Goal: Task Accomplishment & Management: Complete application form

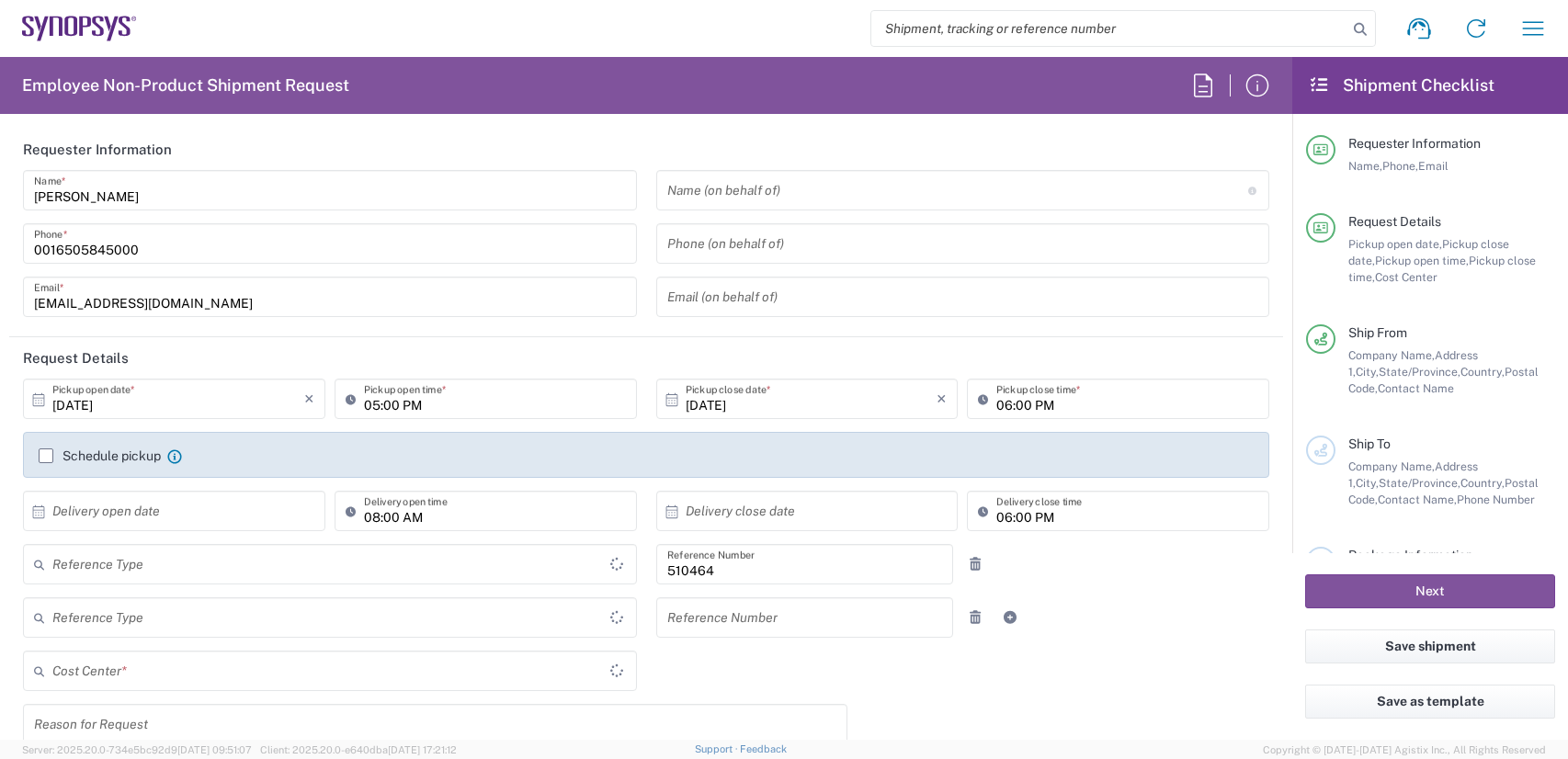
type input "Department"
type input "US01, SG, MSIP2, R&D 510464"
type input "Delivered at Place"
type input "[GEOGRAPHIC_DATA]"
type input "[US_STATE]"
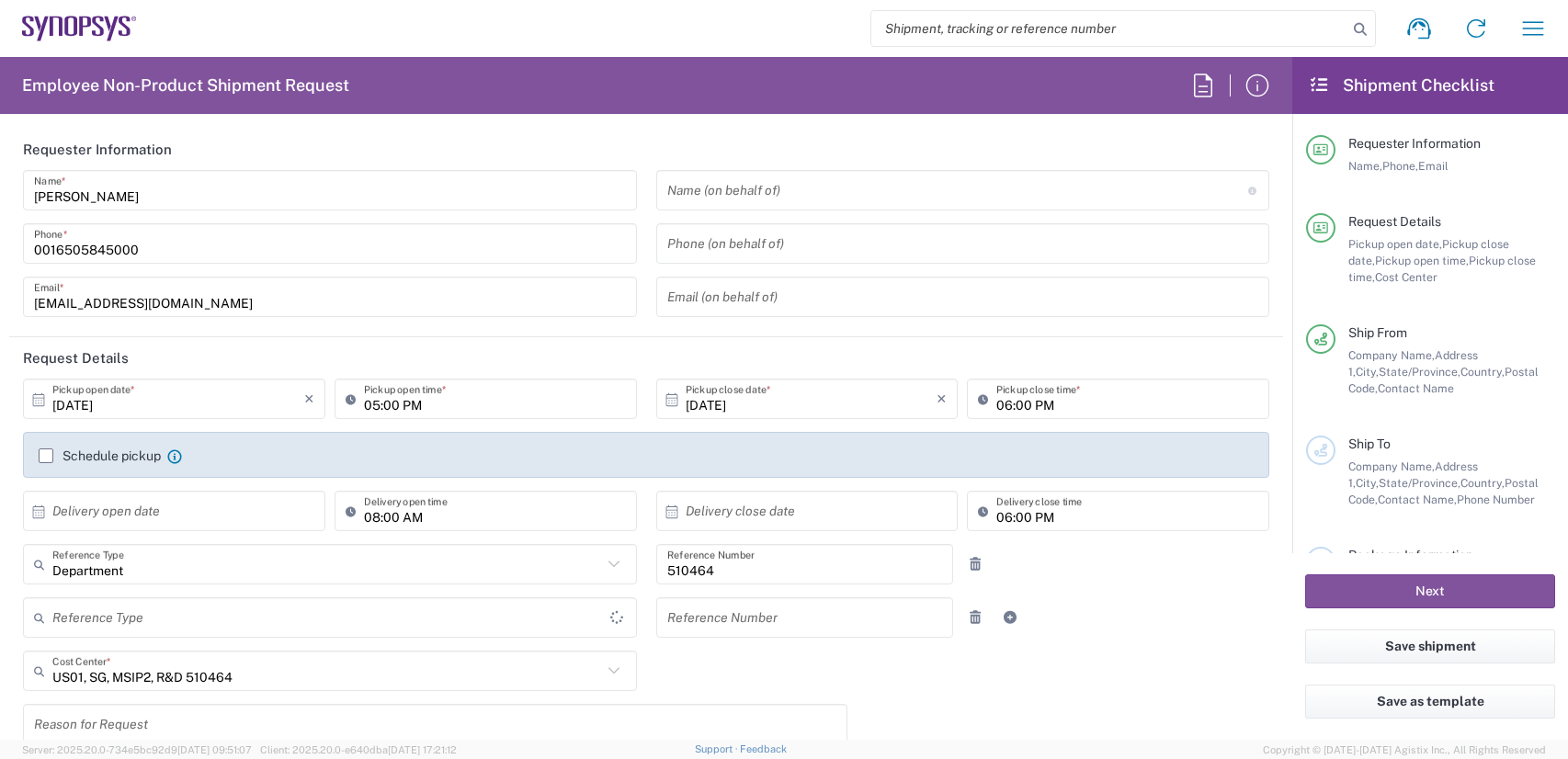
type input "[GEOGRAPHIC_DATA]"
type input "Hillsboro US03"
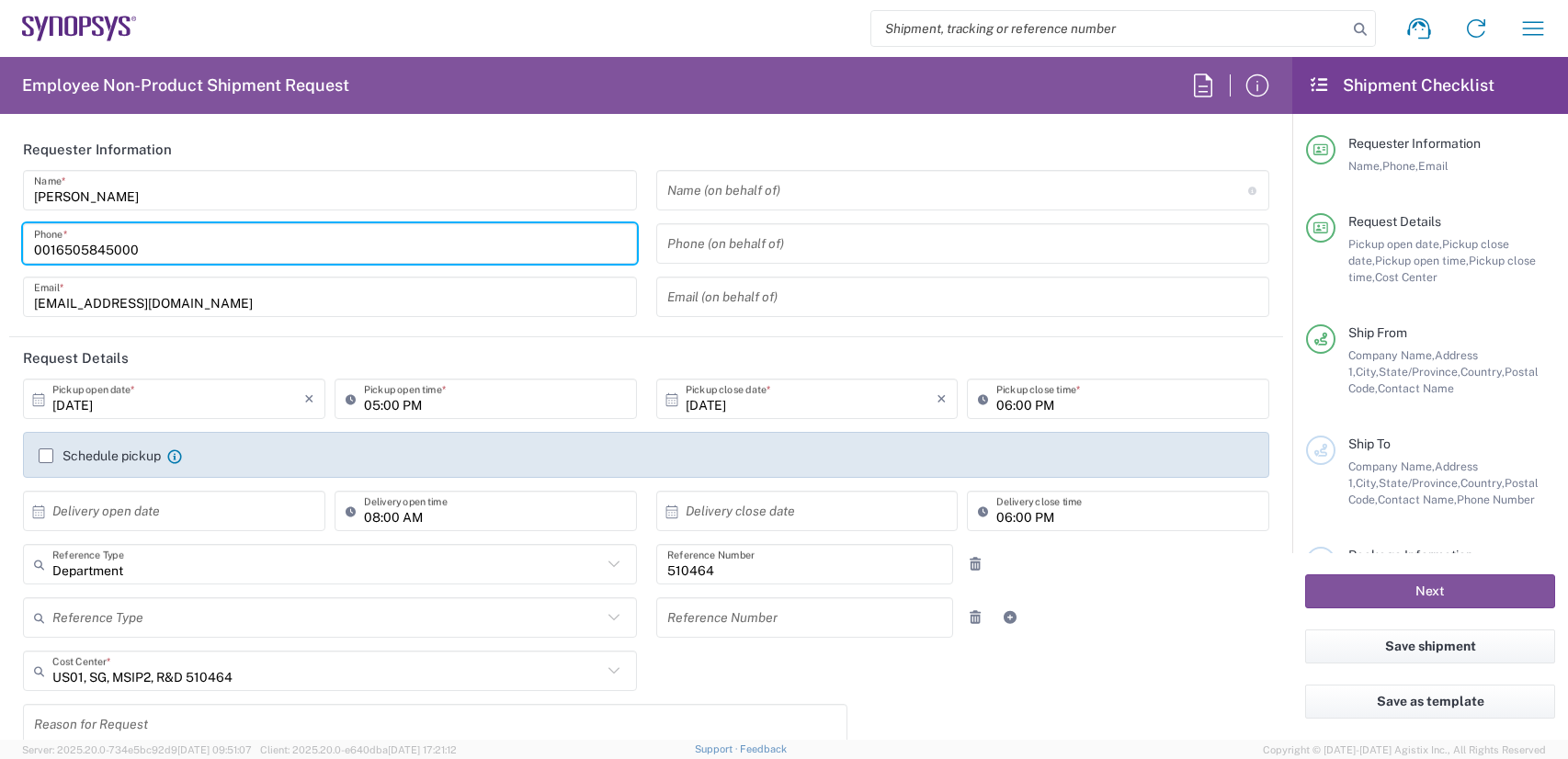
drag, startPoint x: 124, startPoint y: 257, endPoint x: -147, endPoint y: 127, distance: 300.6
click at [0, 127] on html "Shipment request Shipment tracking Employee non-product shipment request My shi…" at bounding box center [784, 379] width 1568 height 759
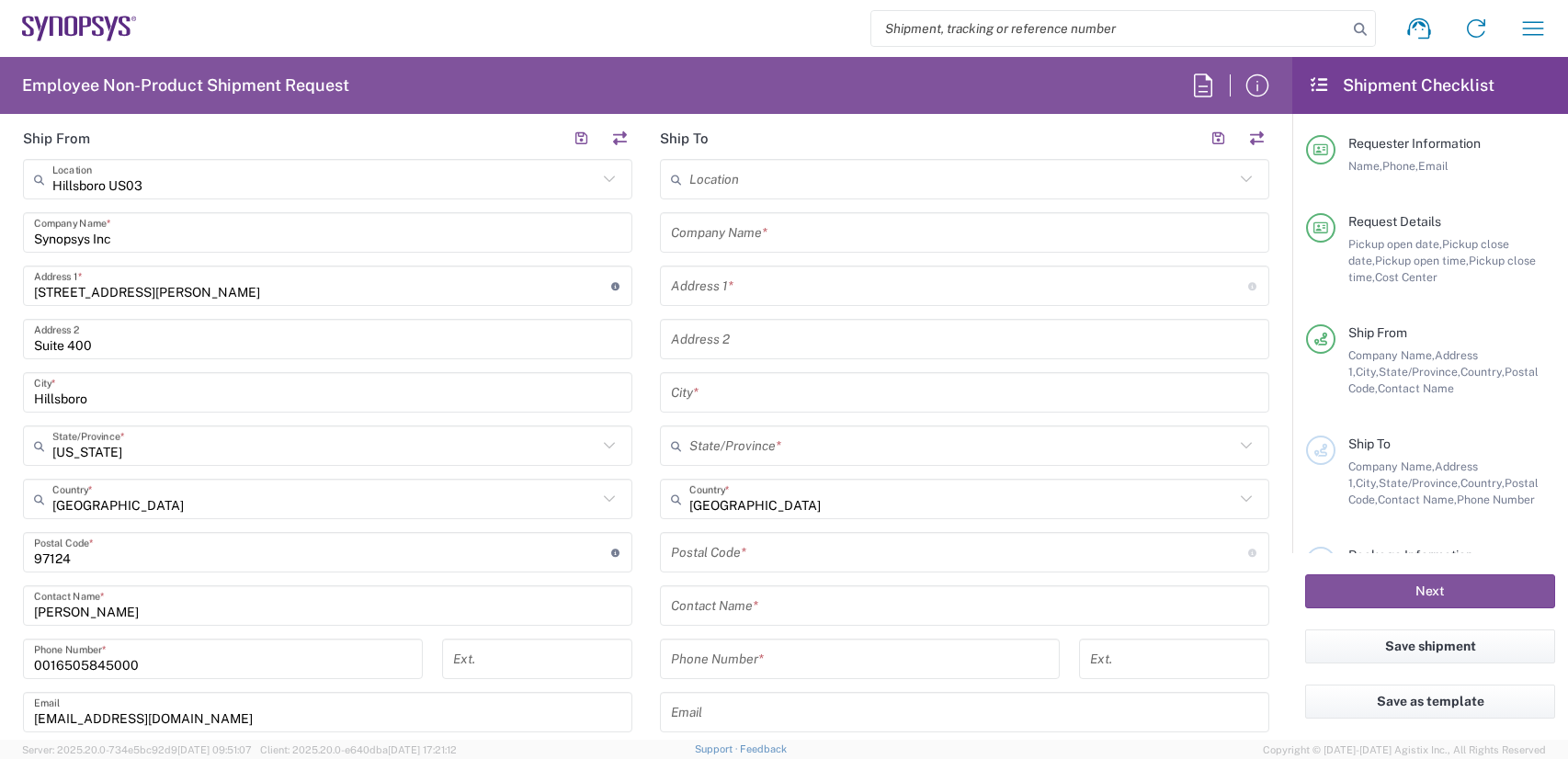
scroll to position [827, 0]
type input "[PHONE_NUMBER]"
click at [820, 230] on input "text" at bounding box center [964, 234] width 587 height 33
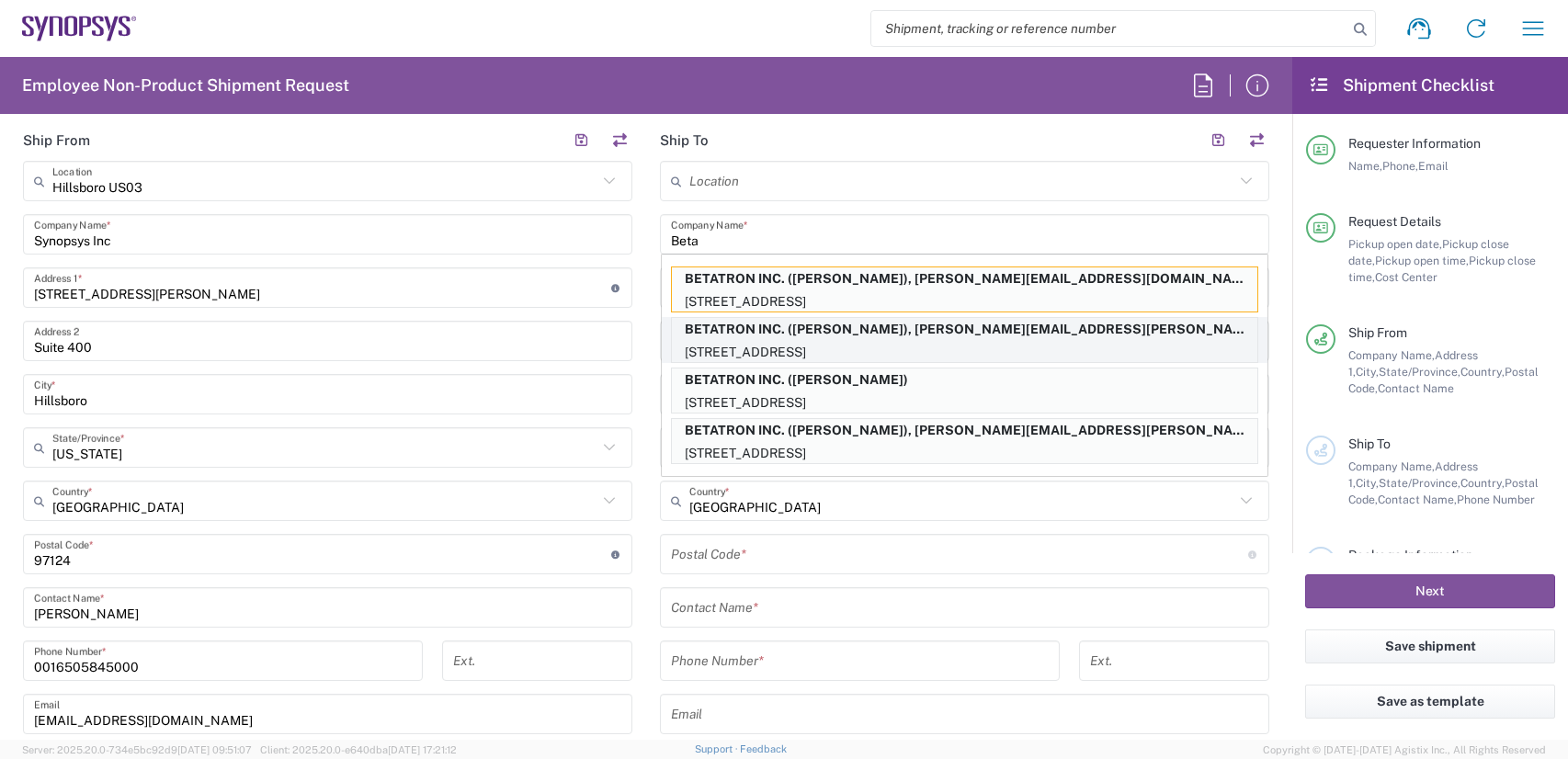
click at [1072, 344] on p "[STREET_ADDRESS]" at bounding box center [965, 352] width 586 height 23
type input "BETATRON INC."
type input "[GEOGRAPHIC_DATA]"
type input "[GEOGRAPHIC_DATA][PERSON_NAME]"
type input "[US_STATE]"
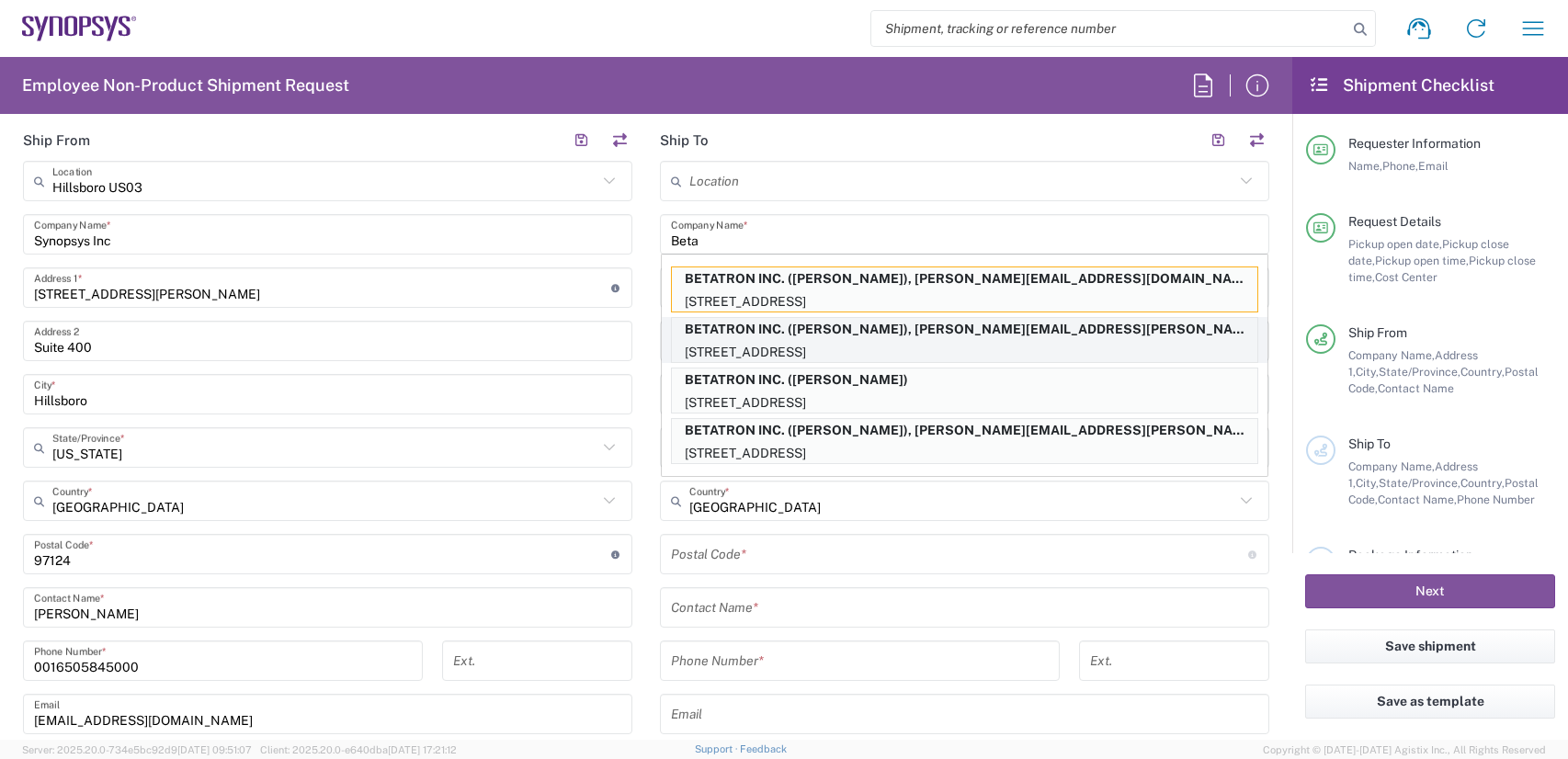
type input "95131"
type input "[PERSON_NAME]"
type input "4088061431"
type input "[PERSON_NAME][EMAIL_ADDRESS][PERSON_NAME][DOMAIN_NAME]"
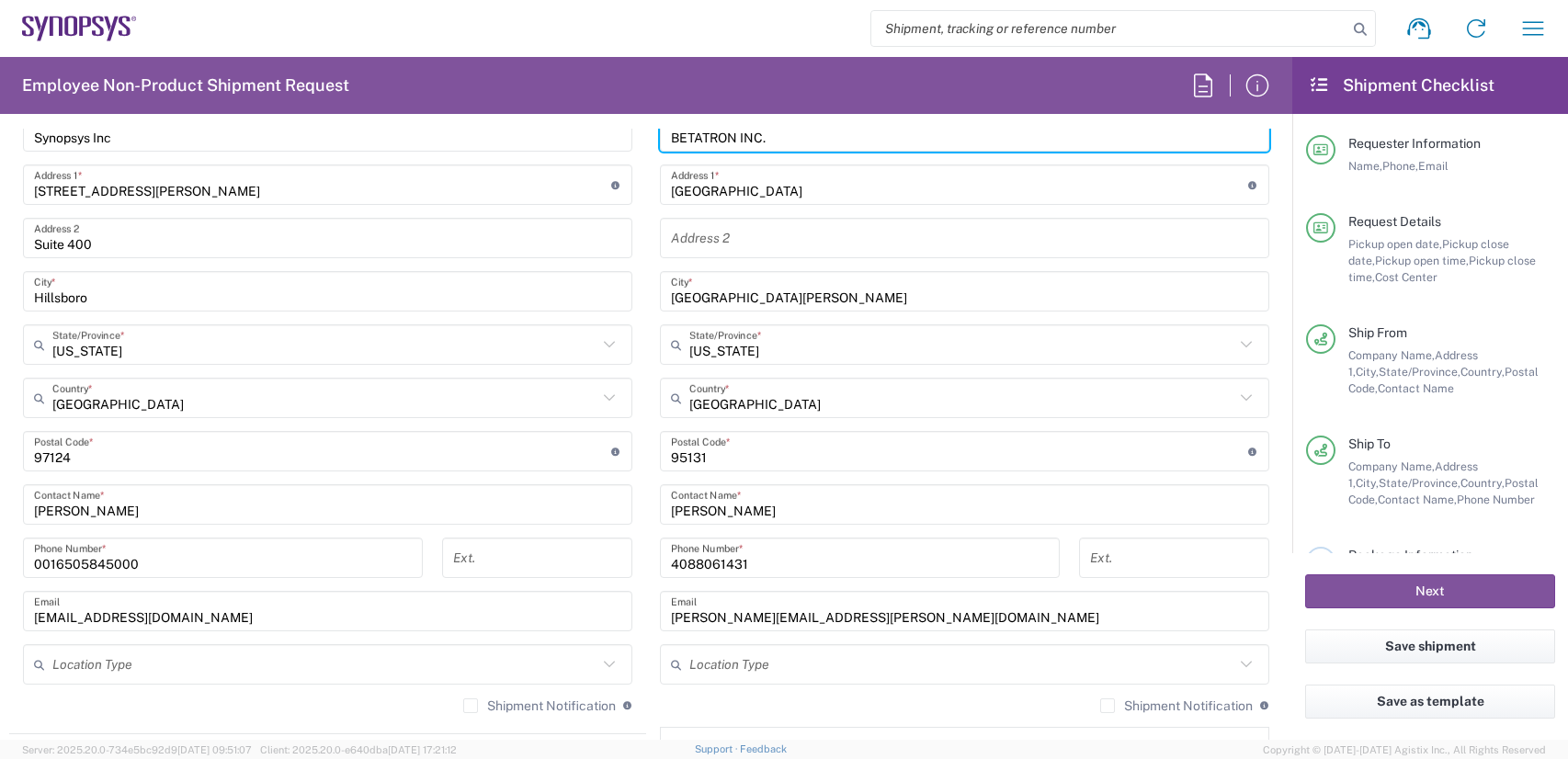
scroll to position [1194, 0]
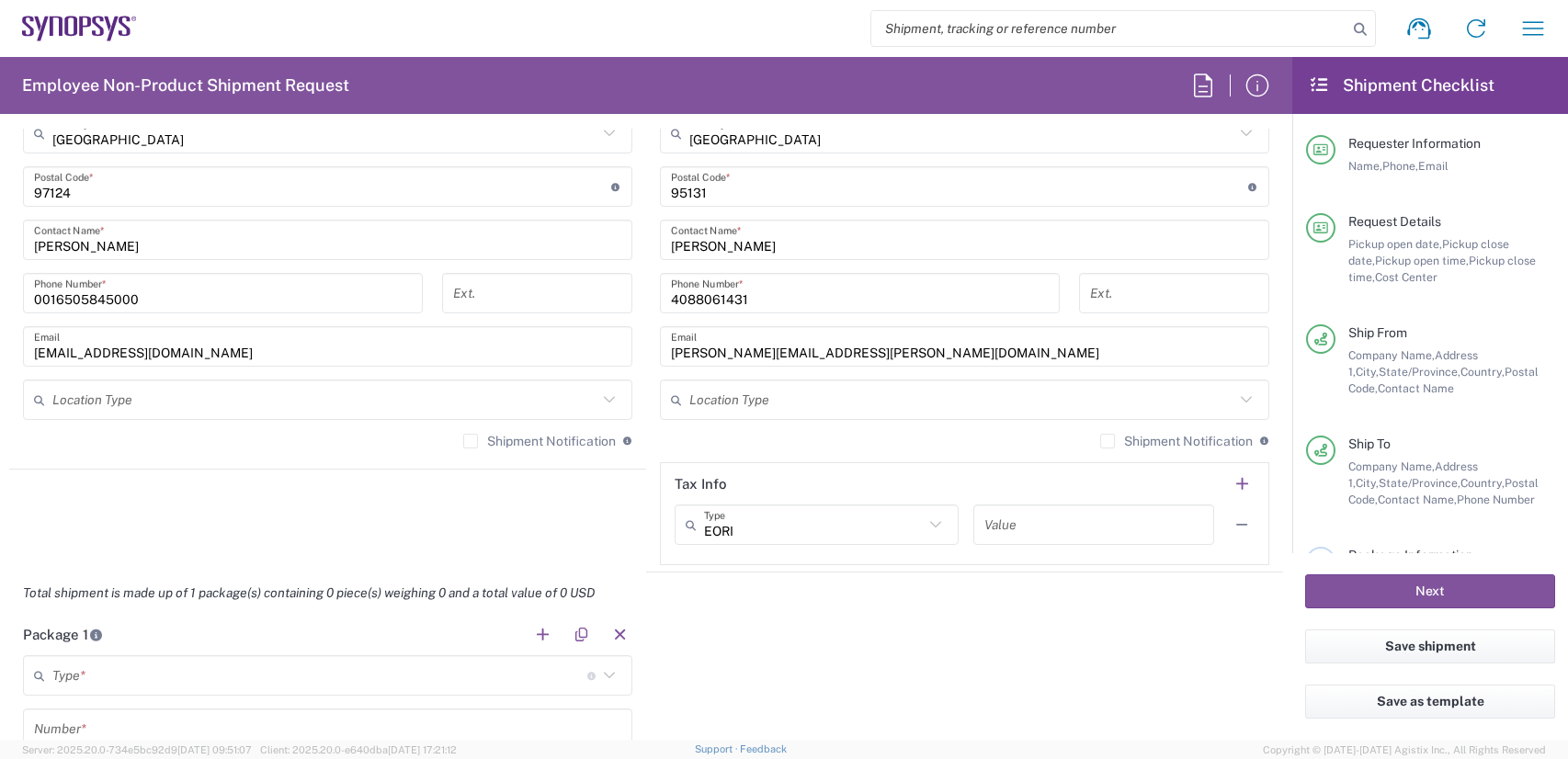
drag, startPoint x: 464, startPoint y: 439, endPoint x: 826, endPoint y: 439, distance: 362.0
click at [465, 439] on label "Shipment Notification" at bounding box center [539, 440] width 152 height 14
click at [471, 441] on input "Shipment Notification" at bounding box center [471, 441] width 0 height 0
click at [1100, 438] on label "Shipment Notification" at bounding box center [1176, 440] width 152 height 14
click at [1108, 441] on input "Shipment Notification" at bounding box center [1108, 441] width 0 height 0
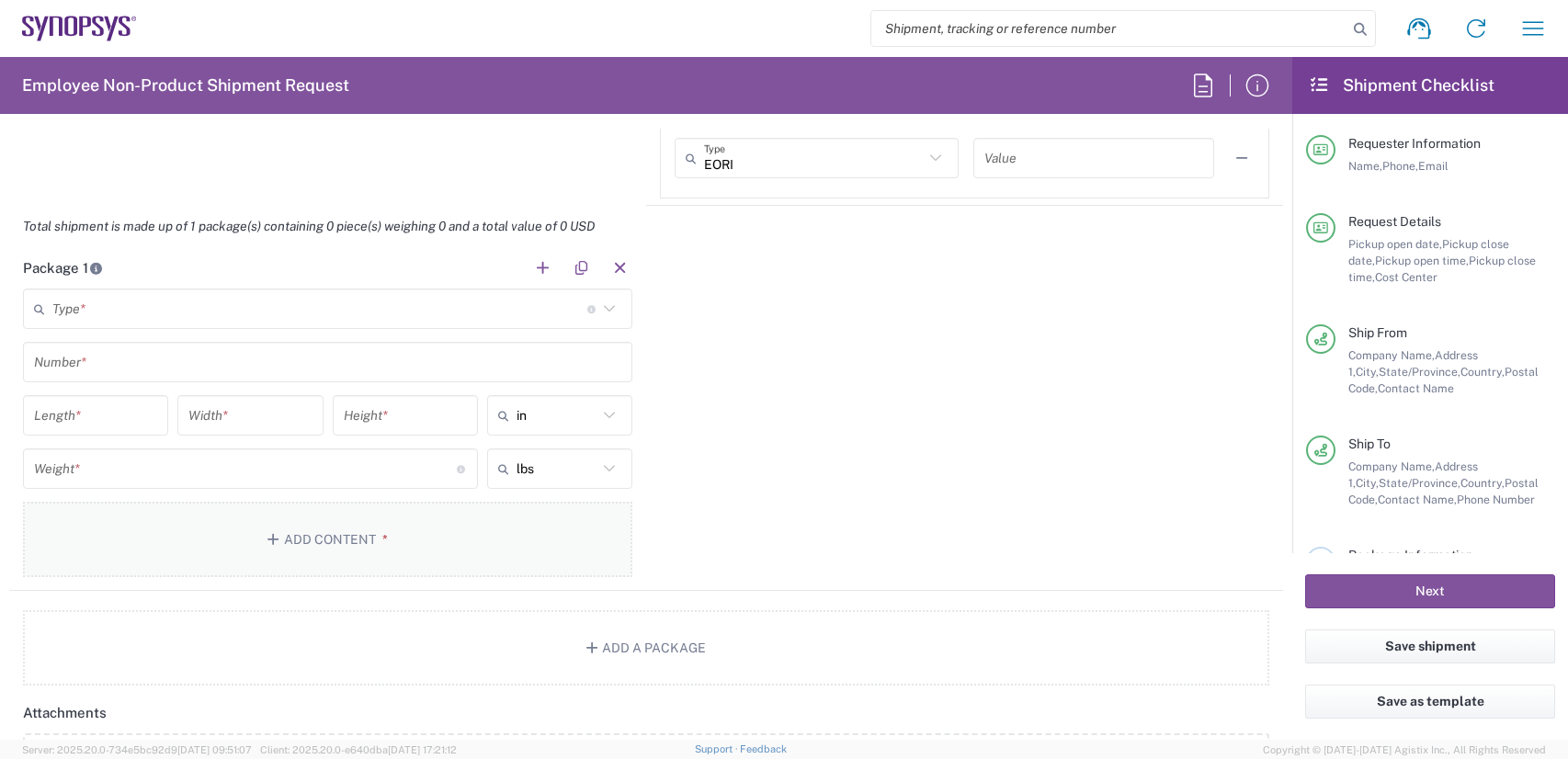
scroll to position [1562, 0]
click at [157, 286] on header "Package 1" at bounding box center [327, 266] width 637 height 41
click at [155, 299] on input "text" at bounding box center [320, 308] width 535 height 33
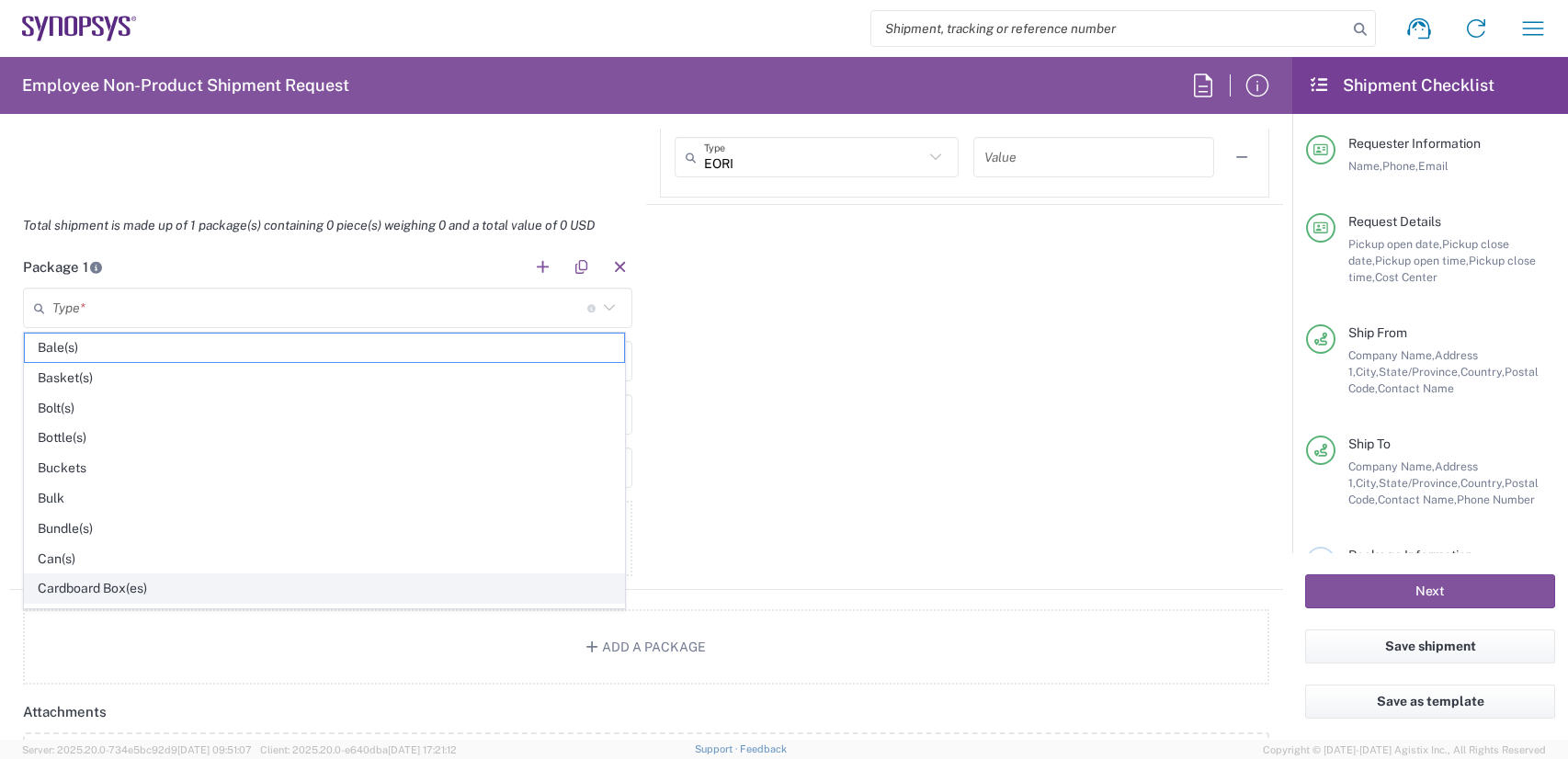
click at [107, 589] on span "Cardboard Box(es)" at bounding box center [325, 589] width 599 height 29
type input "Cardboard Box(es)"
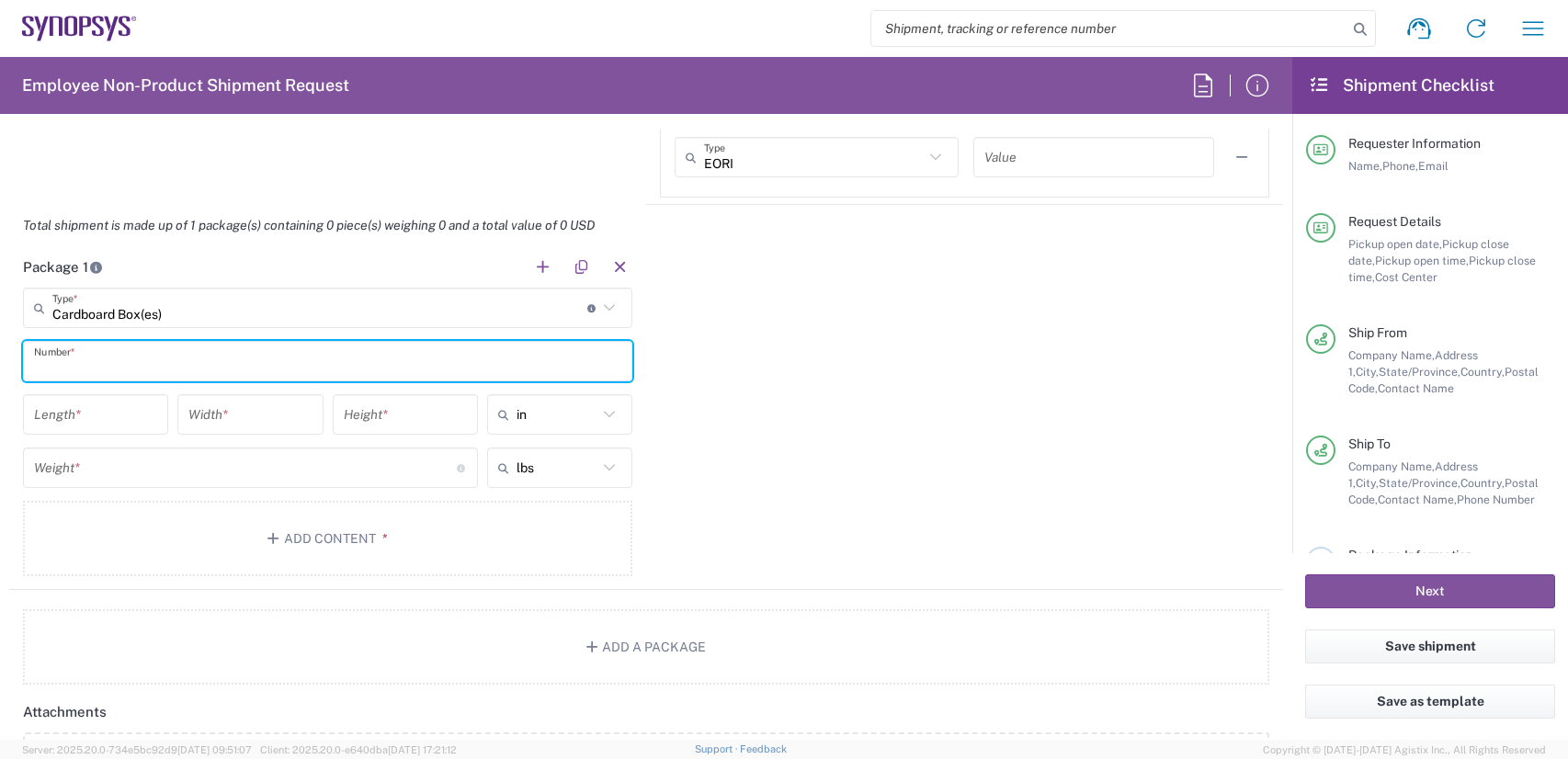
drag, startPoint x: 117, startPoint y: 367, endPoint x: 129, endPoint y: 360, distance: 13.9
click at [117, 366] on input "text" at bounding box center [327, 362] width 587 height 33
type input "1"
click at [139, 416] on input "number" at bounding box center [96, 415] width 123 height 33
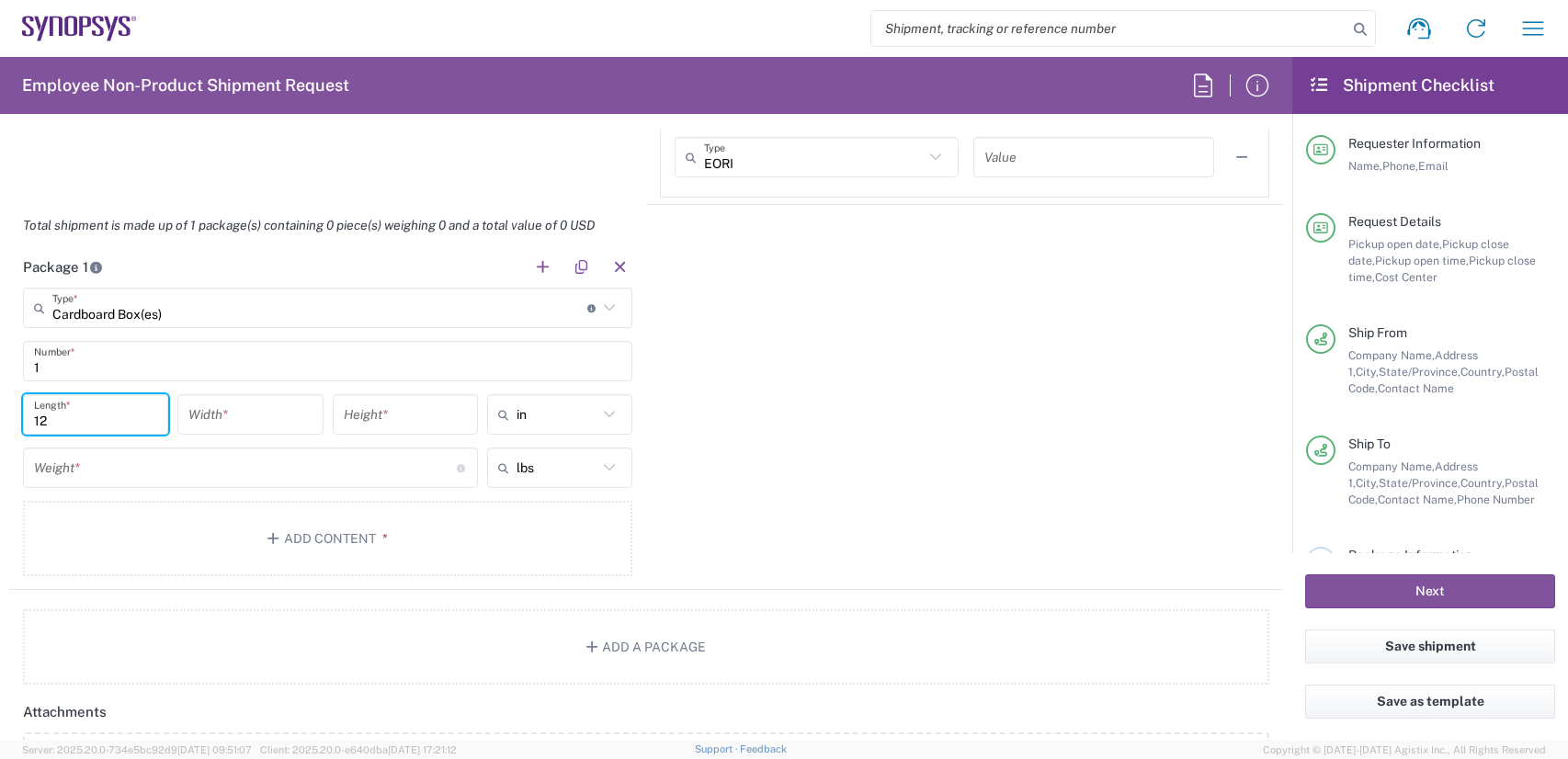
type input "12"
type input "9"
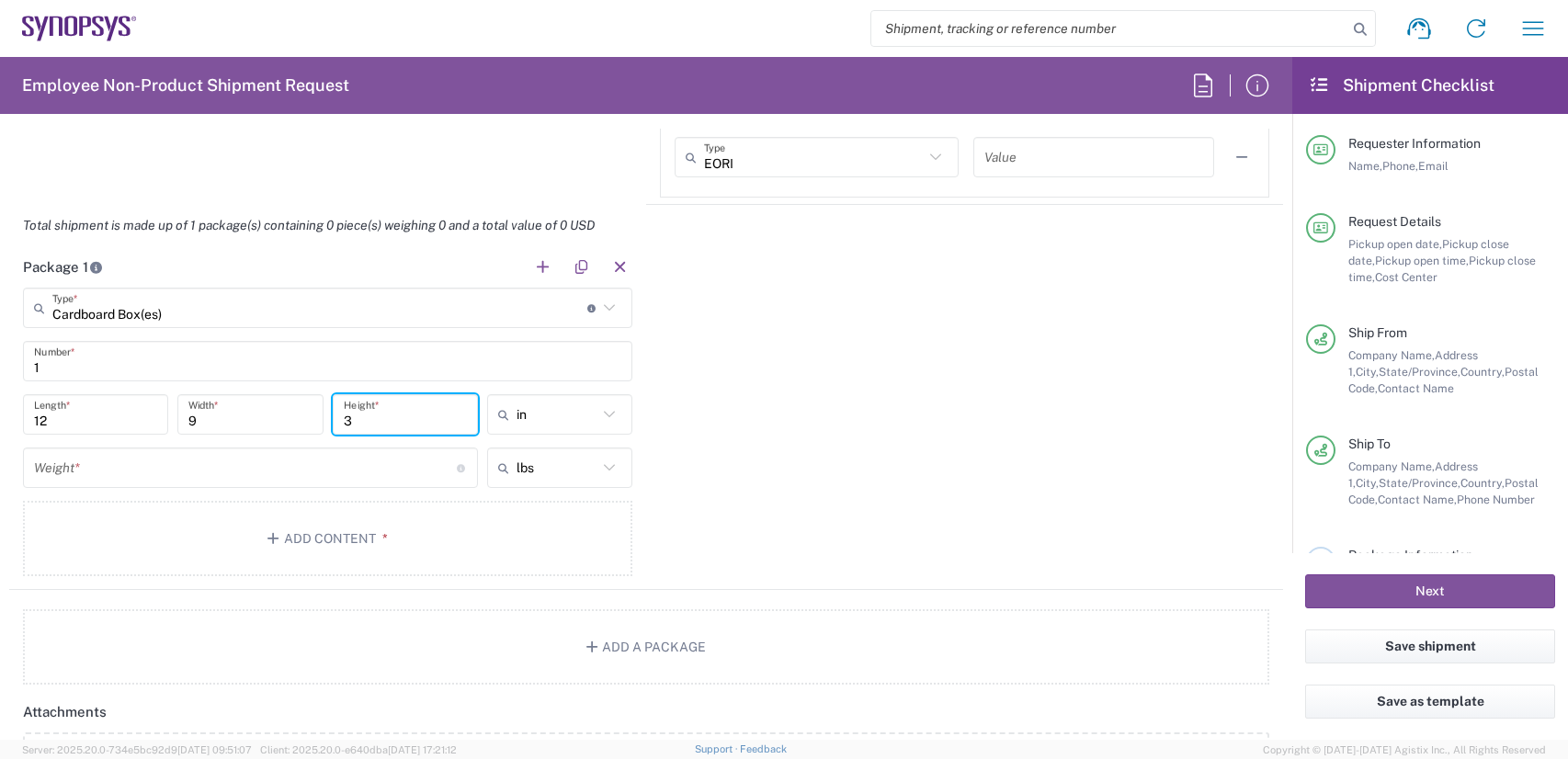
type input "3"
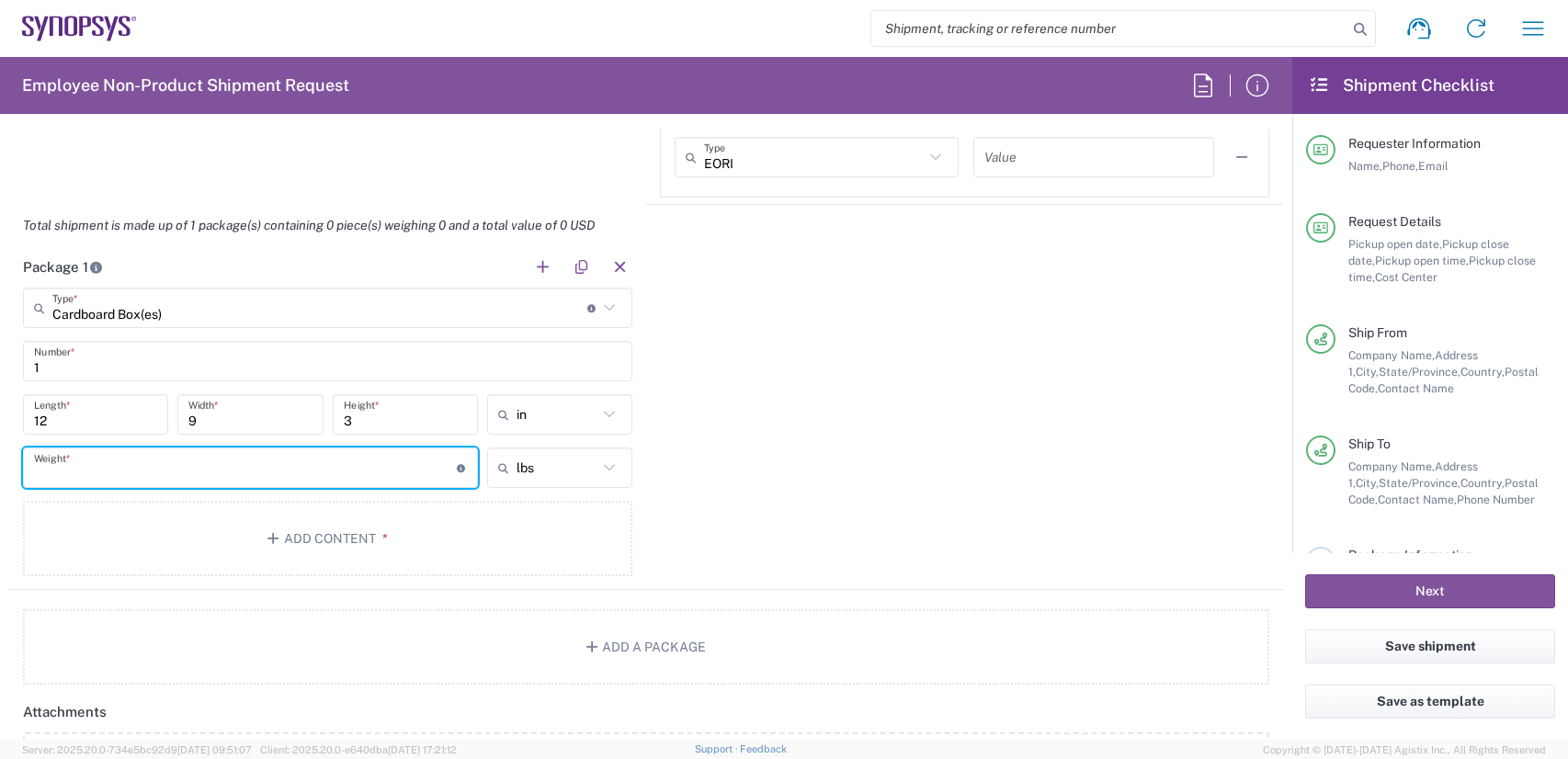
click at [108, 460] on input "number" at bounding box center [246, 468] width 423 height 33
type input "1"
click at [529, 547] on button "Add Content *" at bounding box center [327, 538] width 609 height 76
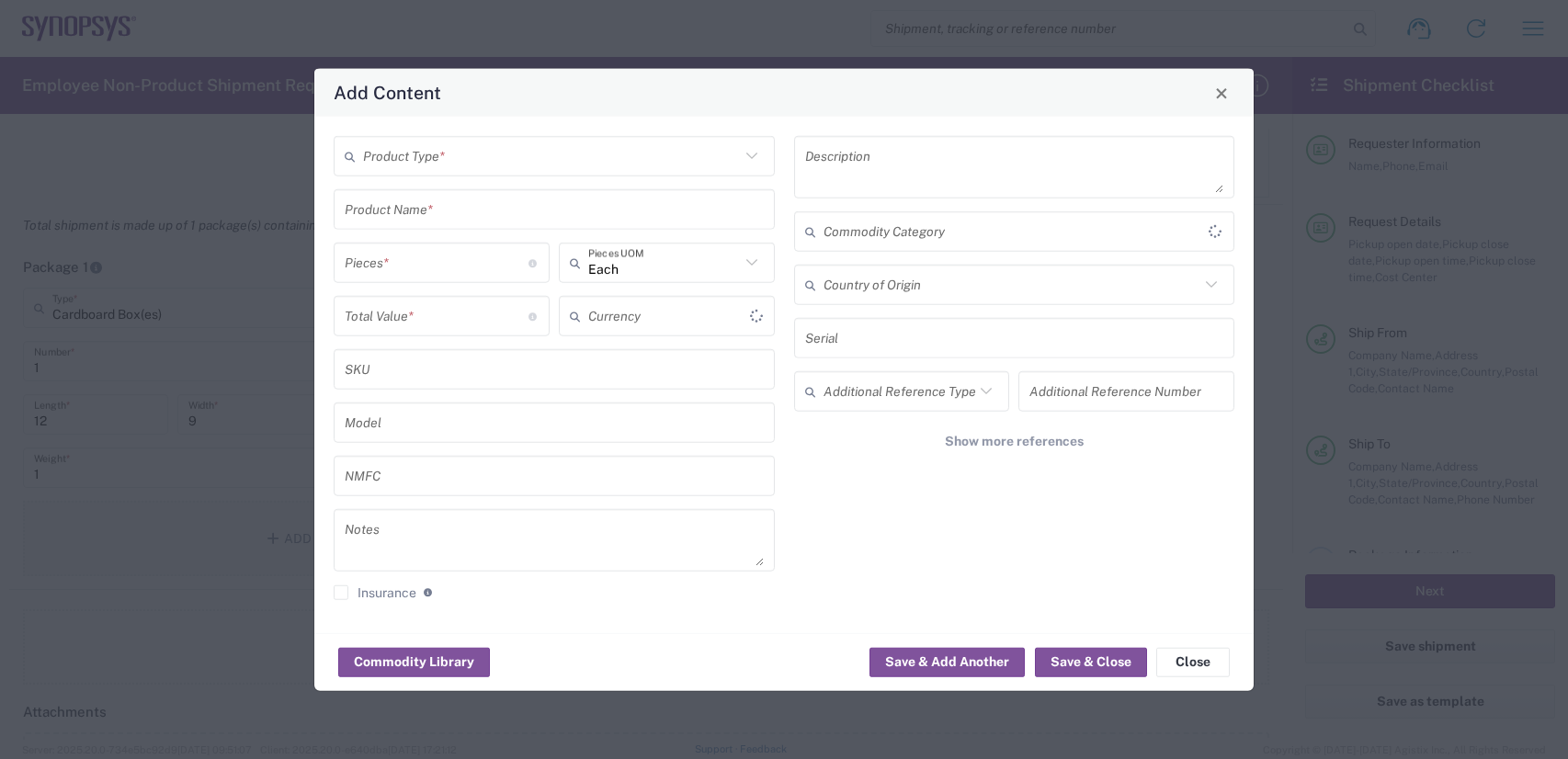
type input "US Dollar"
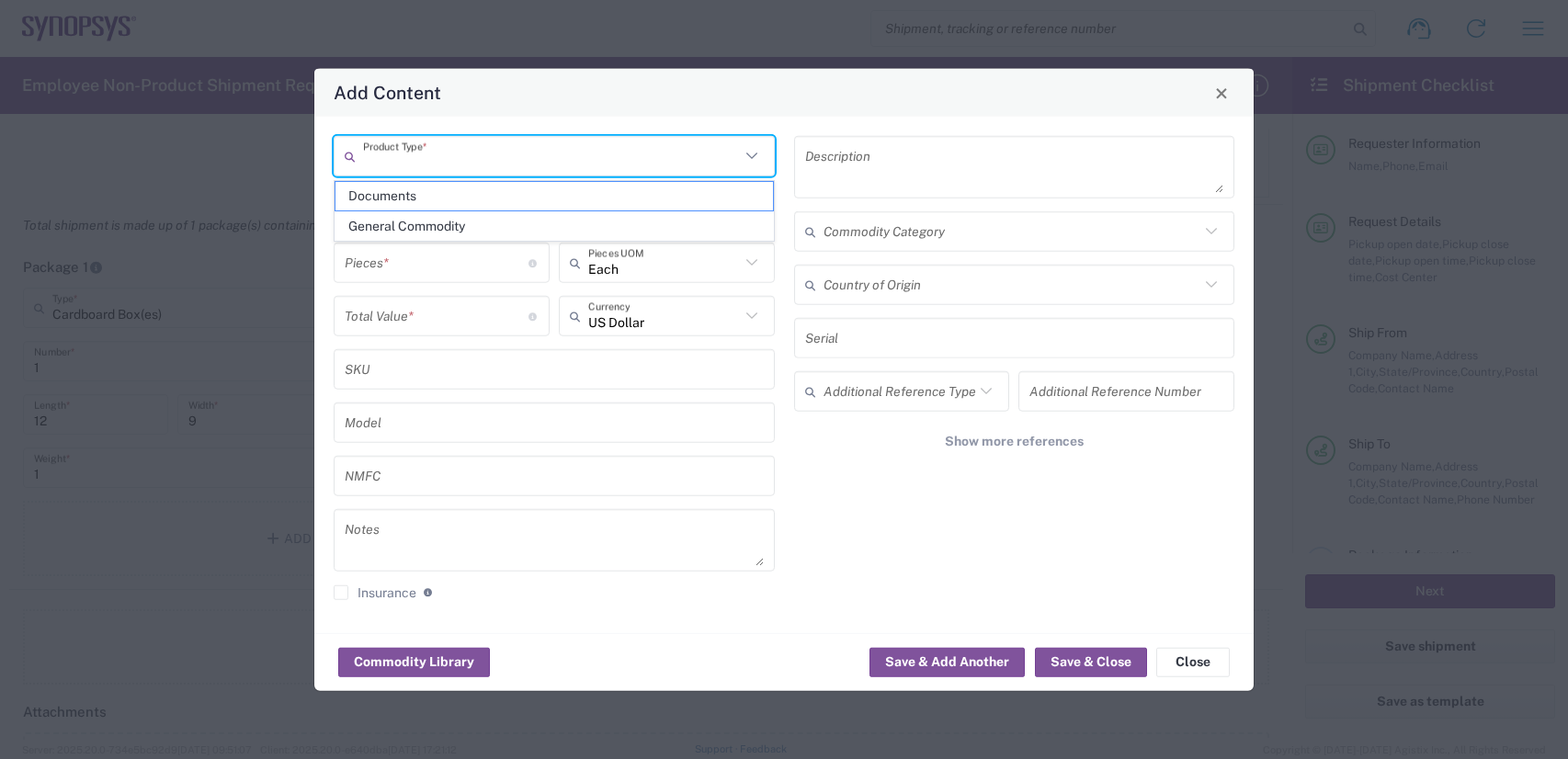
click at [573, 171] on input "text" at bounding box center [551, 156] width 377 height 33
click at [516, 231] on span "General Commodity" at bounding box center [553, 227] width 437 height 29
type input "General Commodity"
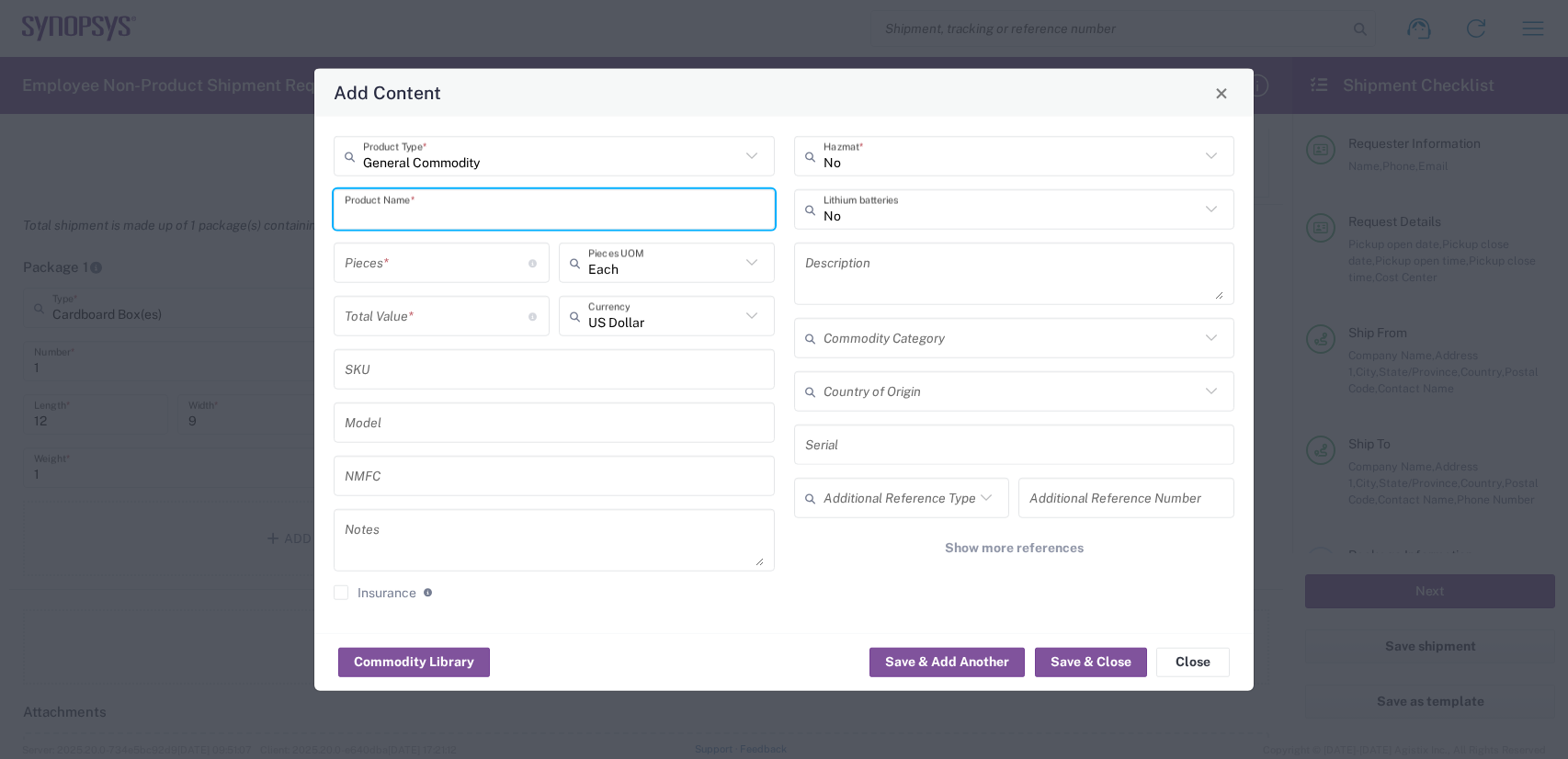
click at [450, 218] on input "text" at bounding box center [554, 210] width 419 height 33
type input "Synopsys E128MP [PERSON_NAME]"
click at [459, 270] on input "number" at bounding box center [437, 262] width 184 height 33
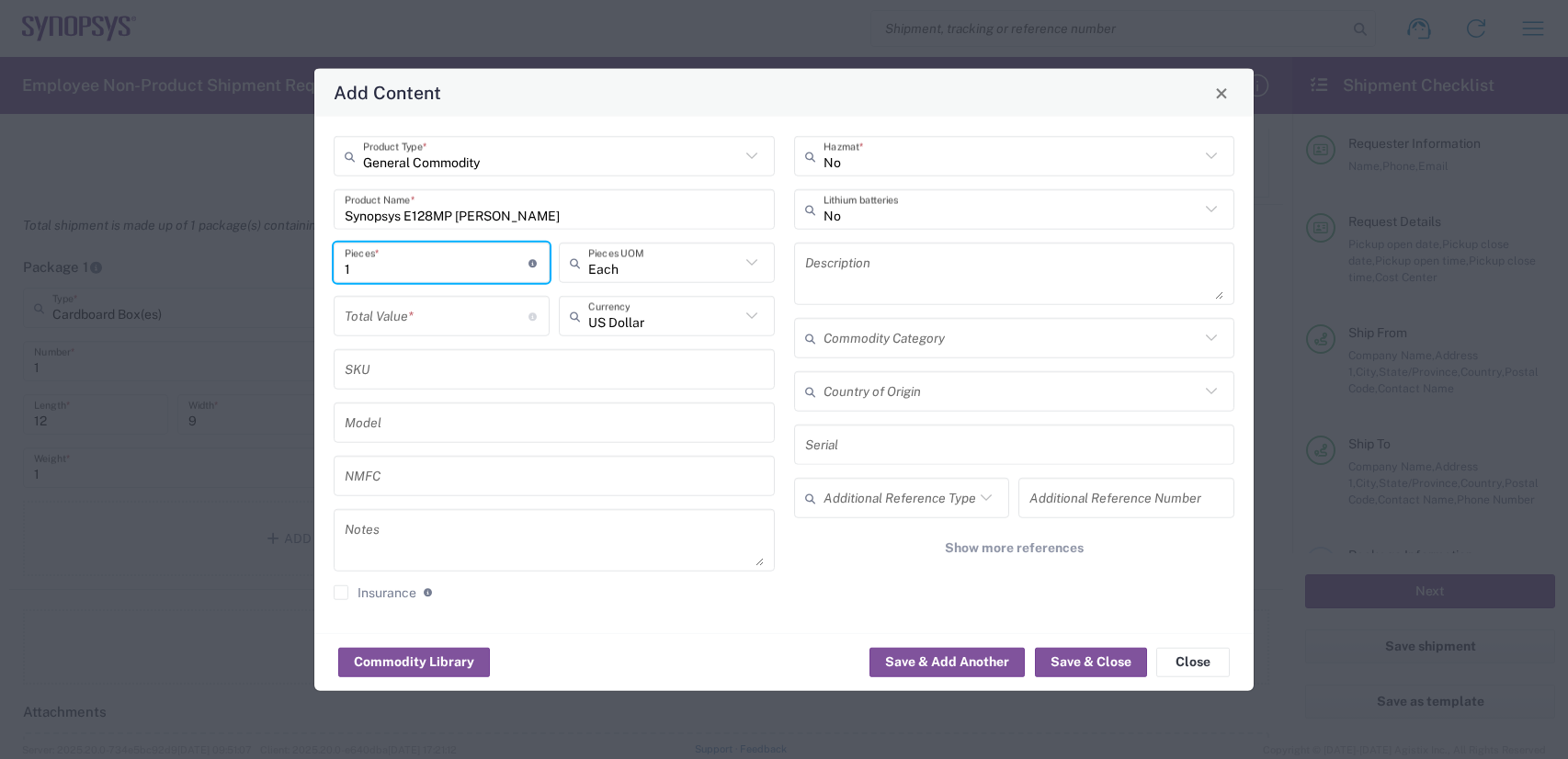
type input "1"
drag, startPoint x: 486, startPoint y: 330, endPoint x: 498, endPoint y: 323, distance: 13.9
click at [490, 324] on input "number" at bounding box center [437, 316] width 184 height 33
type input "6000"
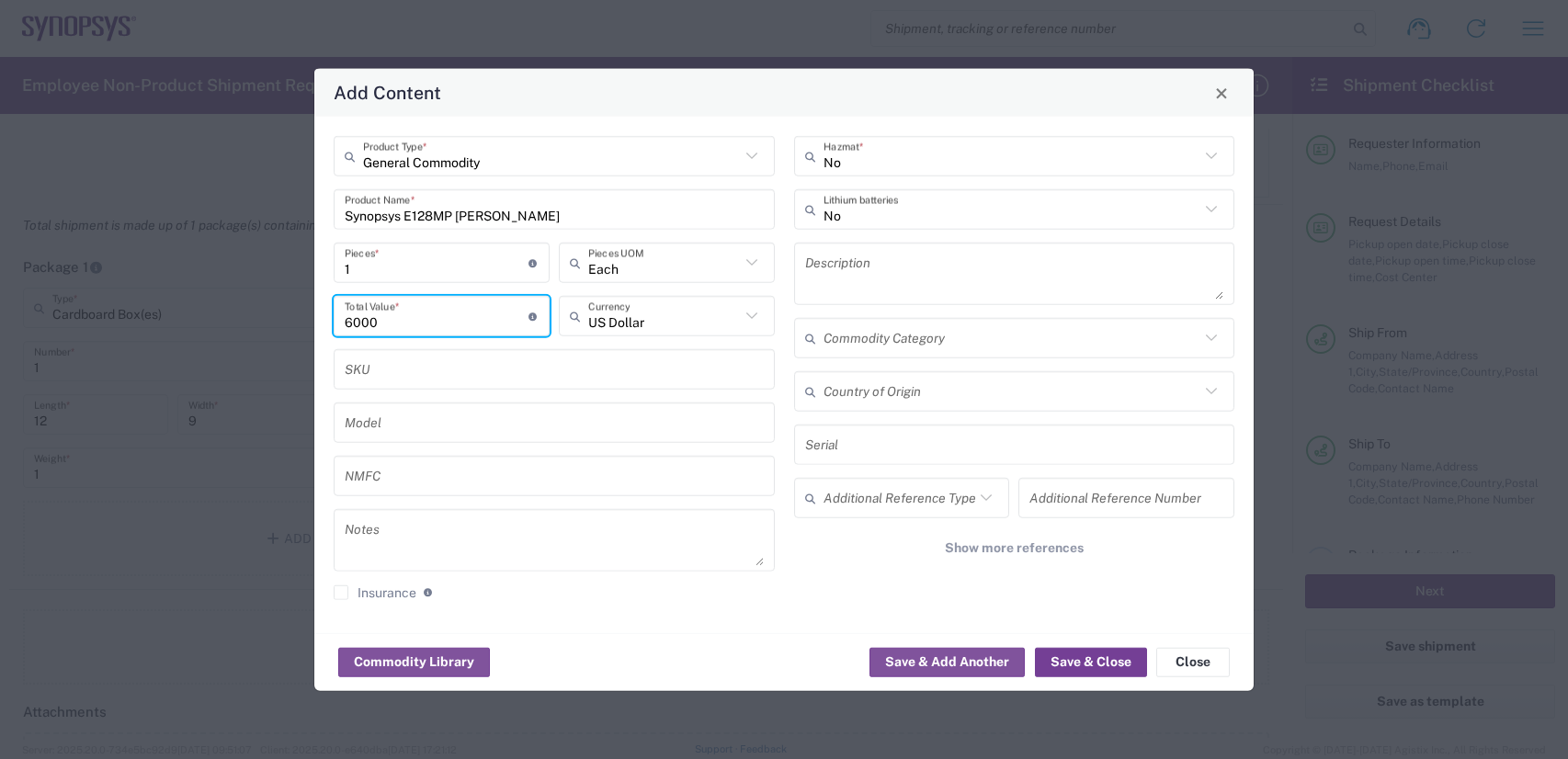
click at [1095, 659] on button "Save & Close" at bounding box center [1090, 661] width 112 height 30
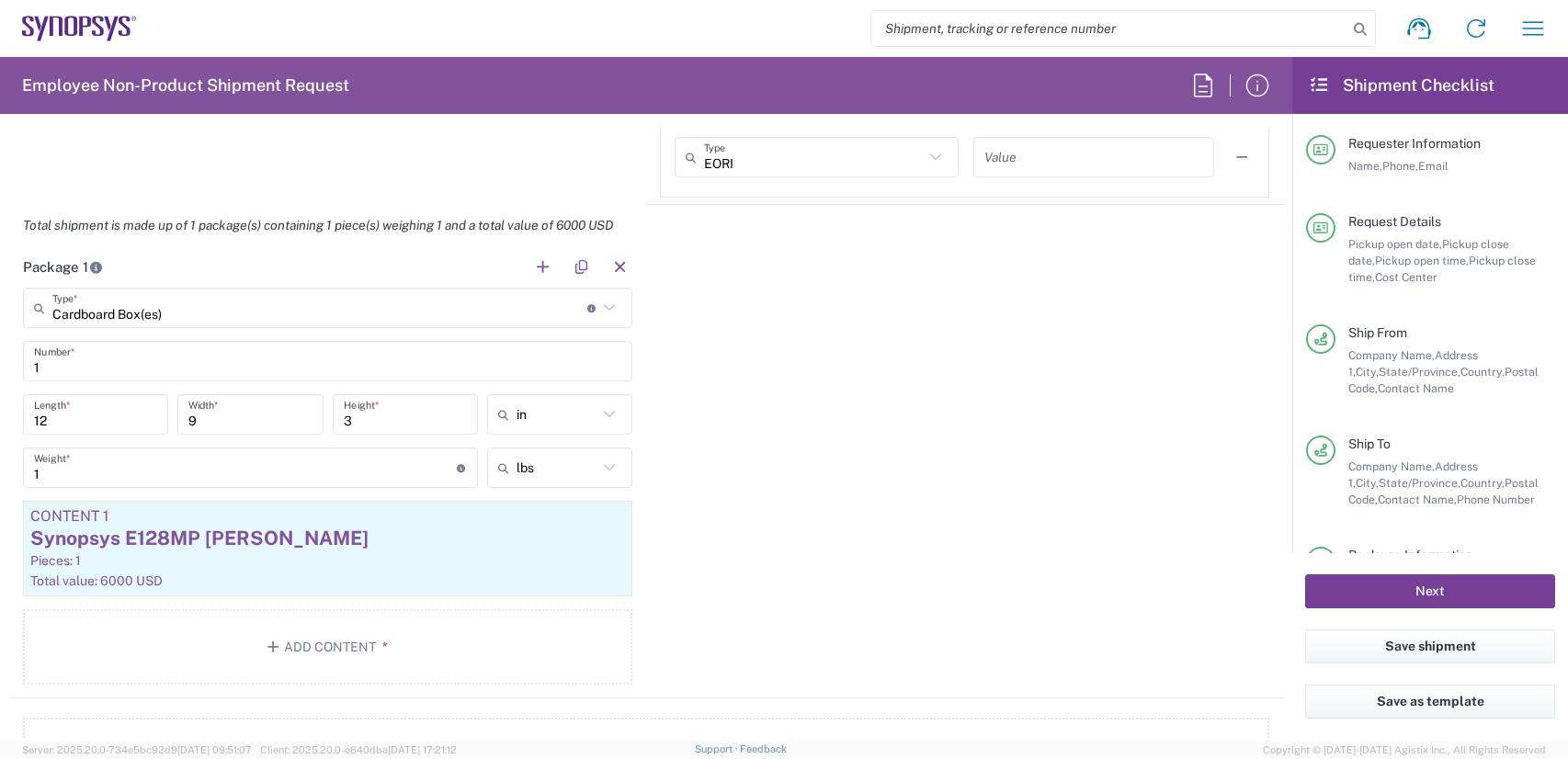
drag, startPoint x: 1461, startPoint y: 593, endPoint x: 1444, endPoint y: 594, distance: 17.0
click at [1462, 593] on button "Next" at bounding box center [1429, 592] width 250 height 34
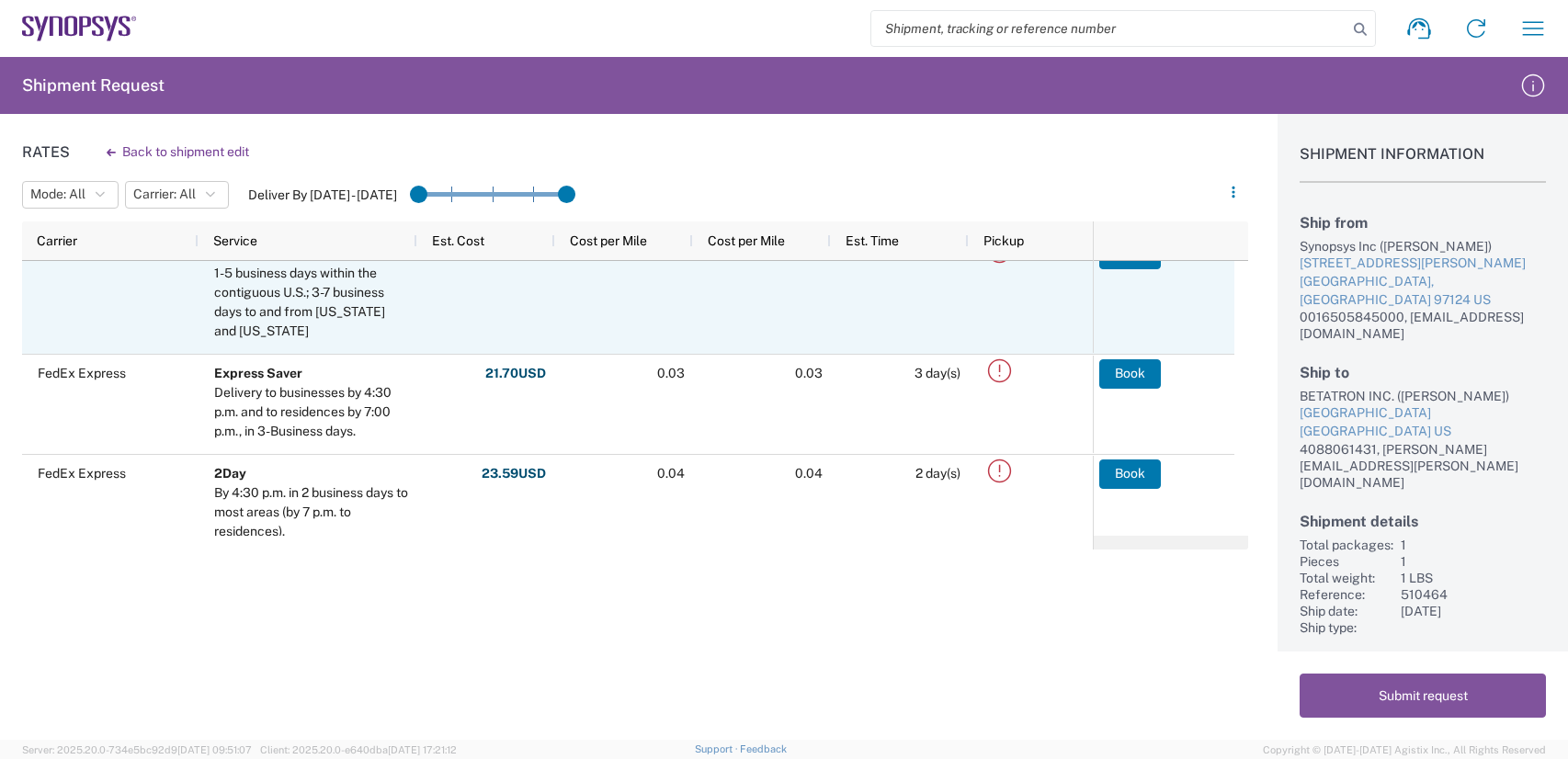
scroll to position [92, 0]
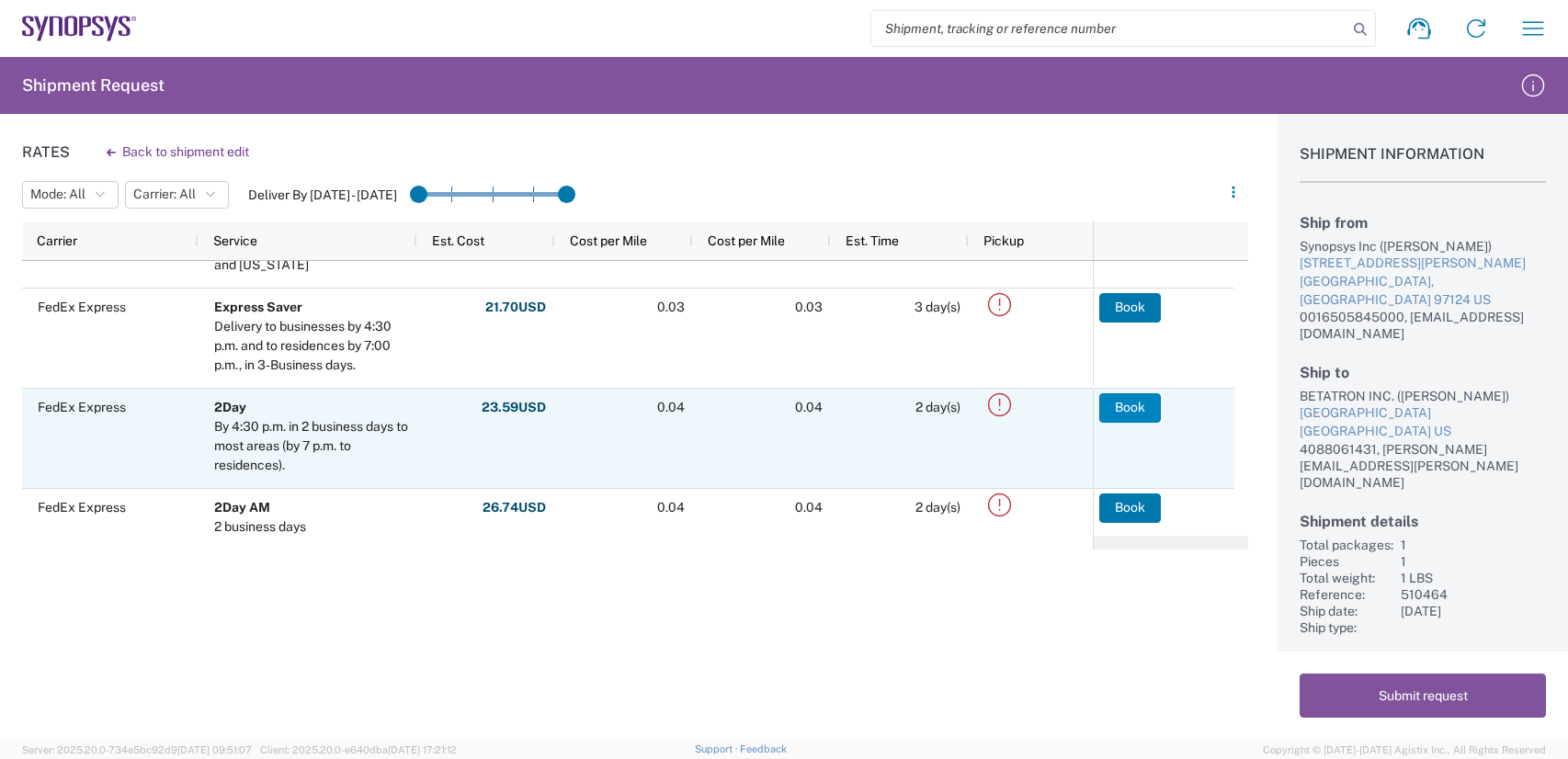
click at [1130, 413] on button "Book" at bounding box center [1130, 408] width 61 height 30
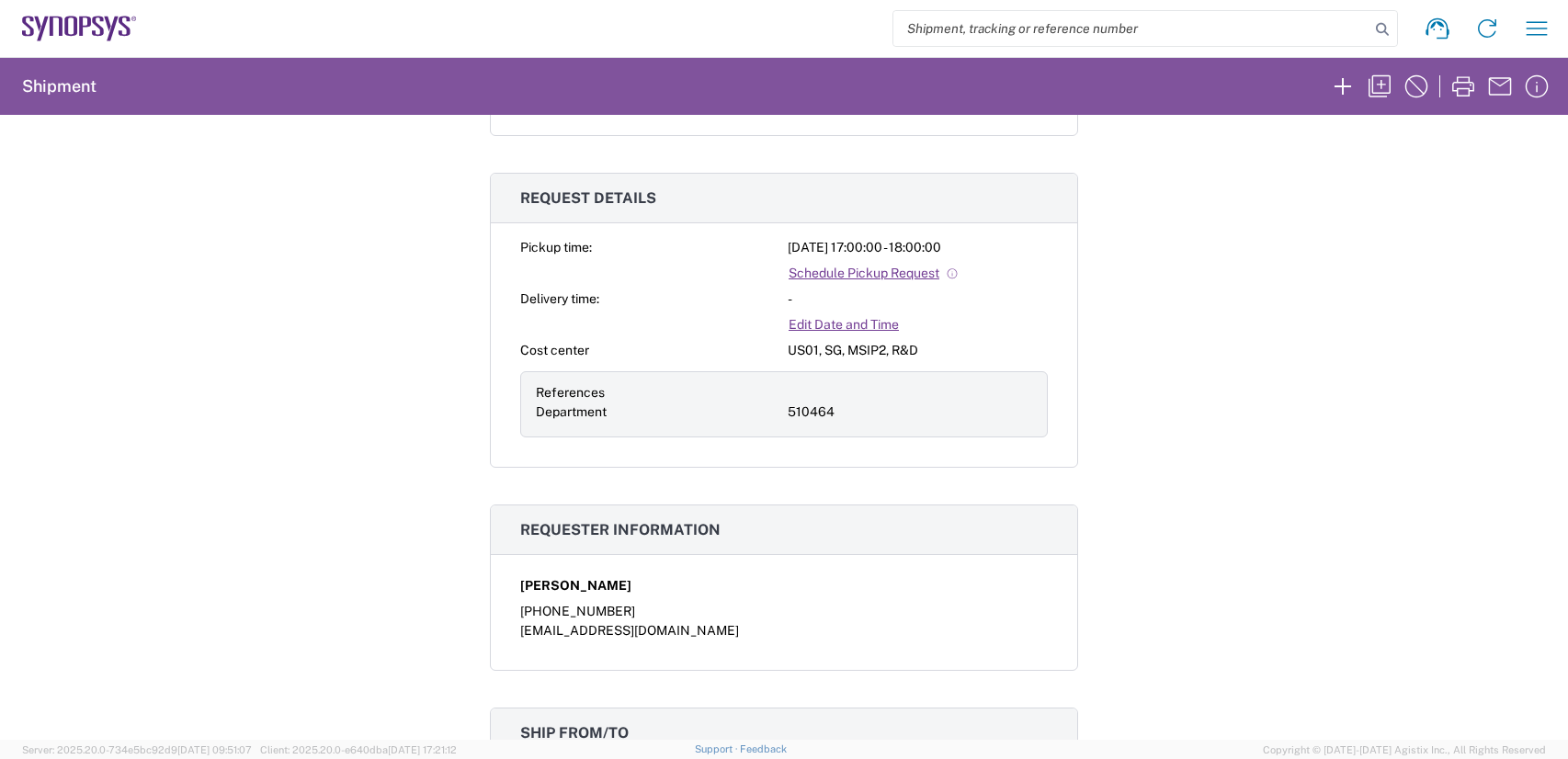
scroll to position [92, 0]
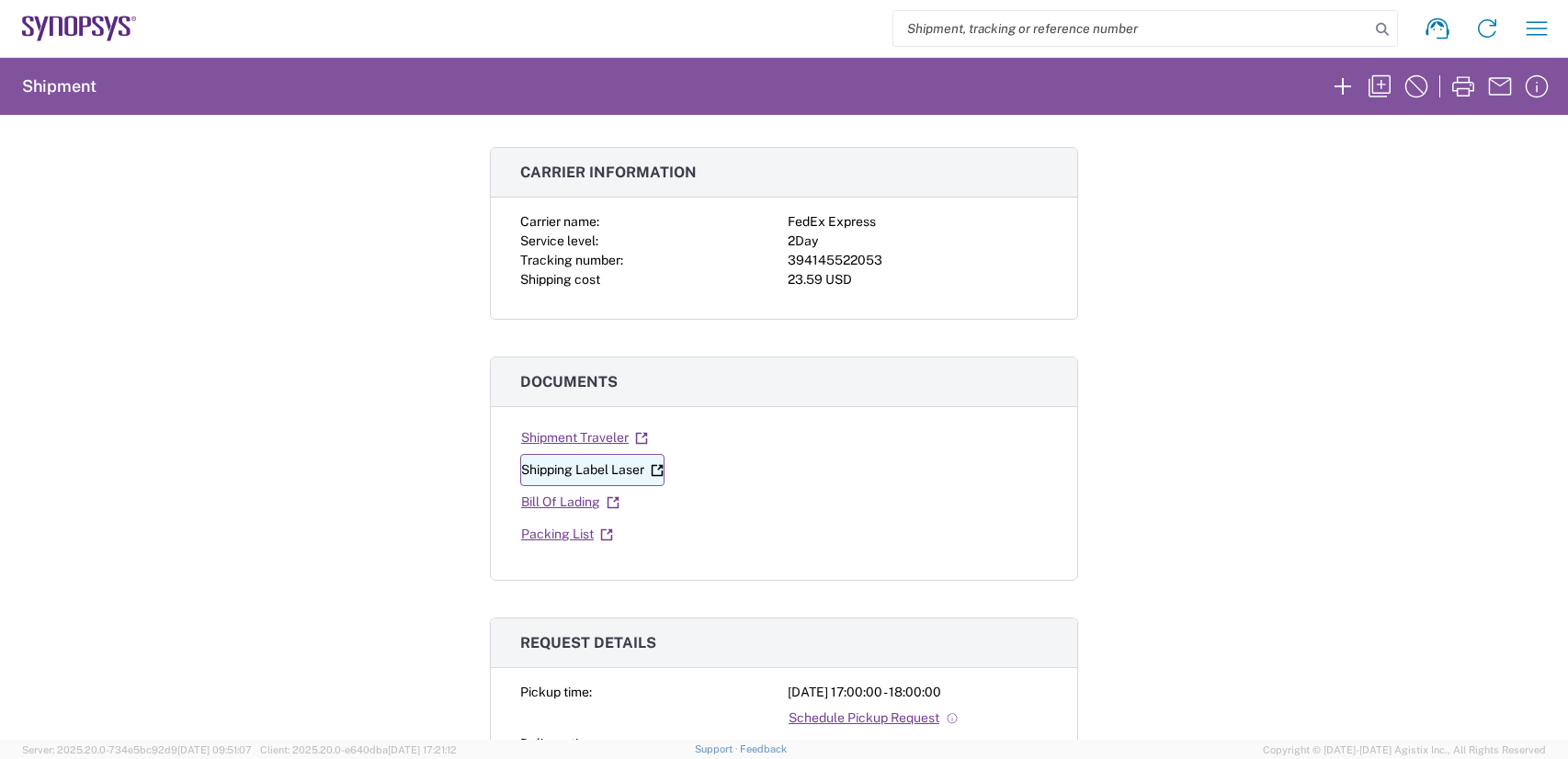
click at [602, 468] on link "Shipping Label Laser" at bounding box center [592, 470] width 145 height 33
